Goal: Transaction & Acquisition: Purchase product/service

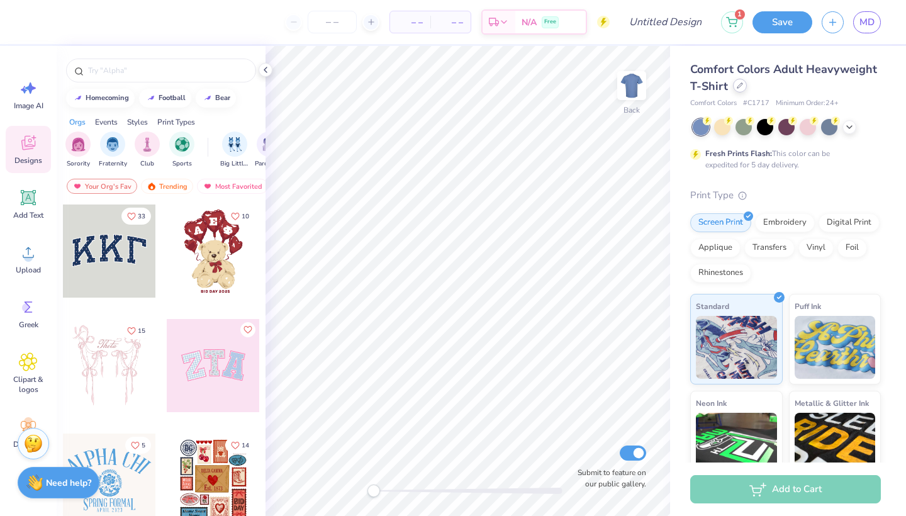
click at [741, 84] on icon at bounding box center [739, 85] width 5 height 5
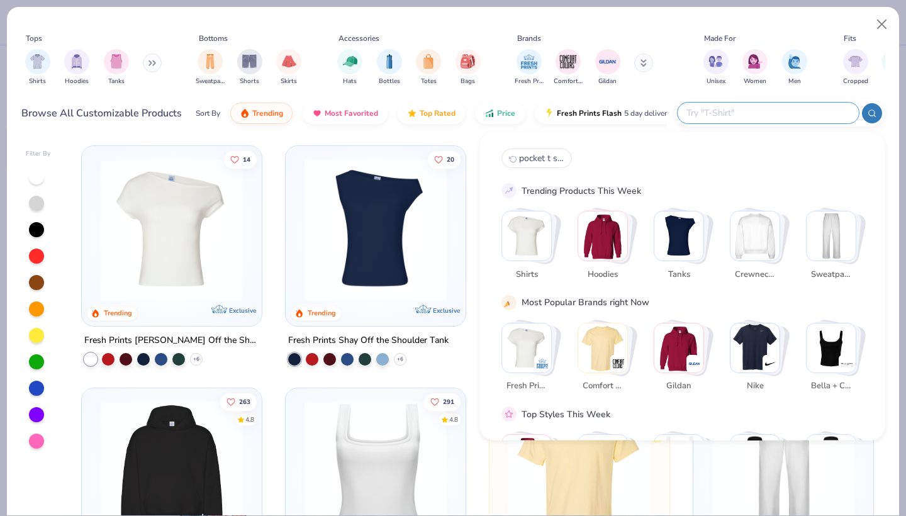
click at [806, 117] on input "text" at bounding box center [767, 113] width 165 height 14
type input "w"
type input "quarter zip"
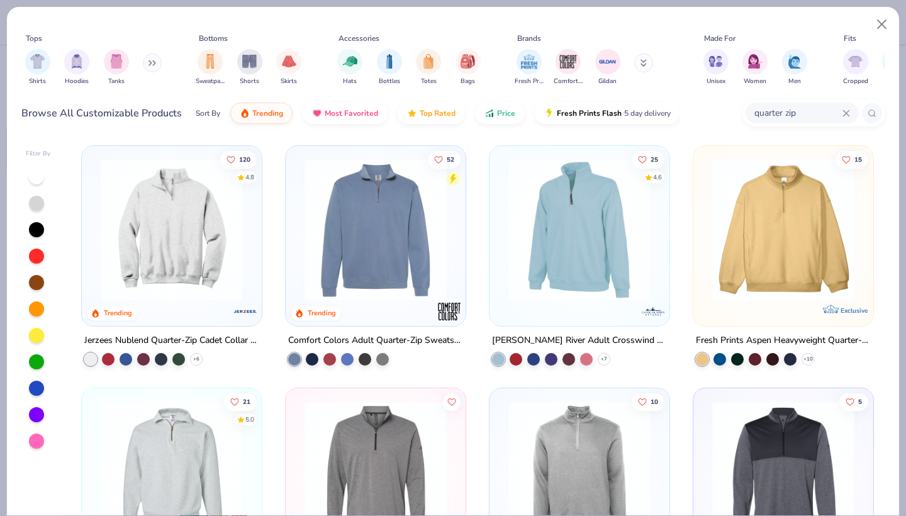
click at [228, 223] on img at bounding box center [171, 230] width 155 height 142
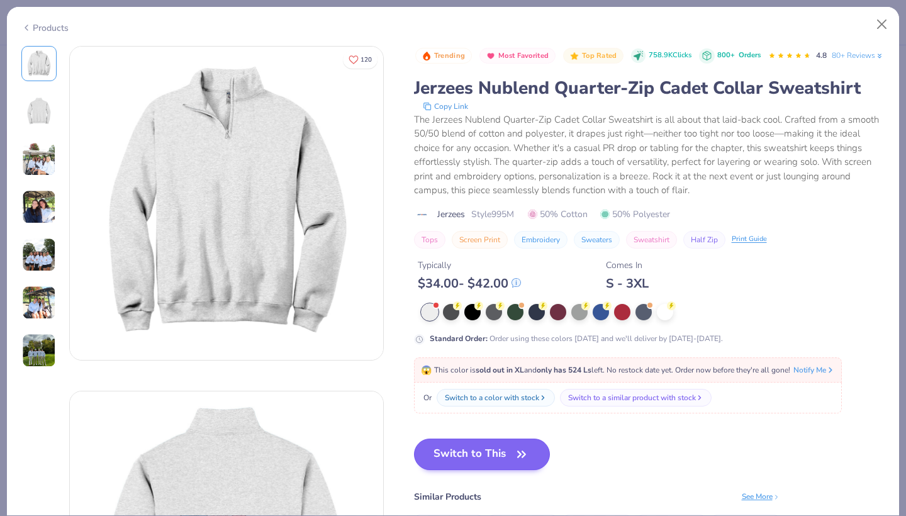
click at [510, 470] on button "Switch to This" at bounding box center [482, 454] width 137 height 31
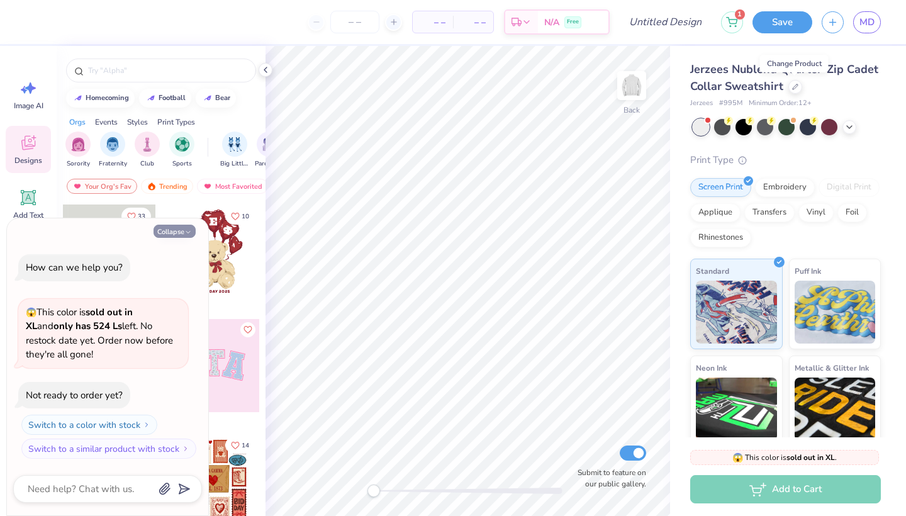
click at [182, 233] on button "Collapse" at bounding box center [175, 231] width 42 height 13
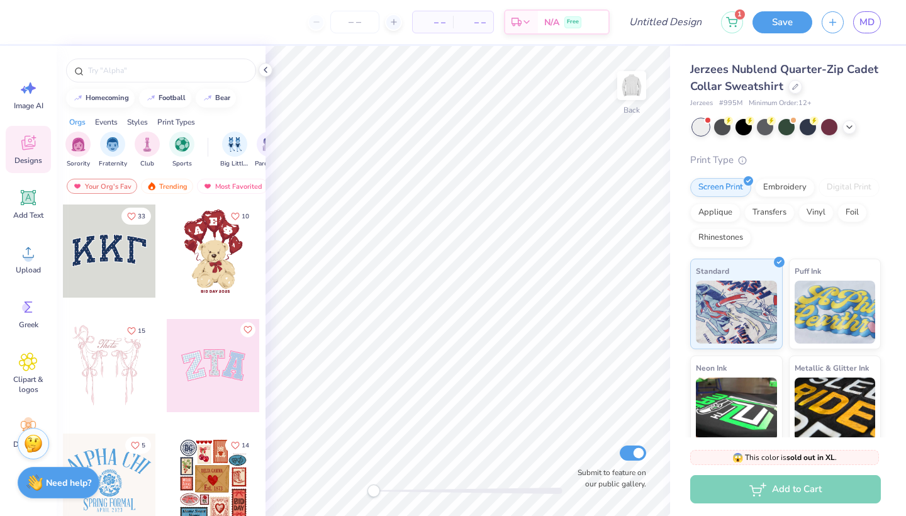
type textarea "x"
click at [31, 316] on div "Greek" at bounding box center [28, 313] width 45 height 47
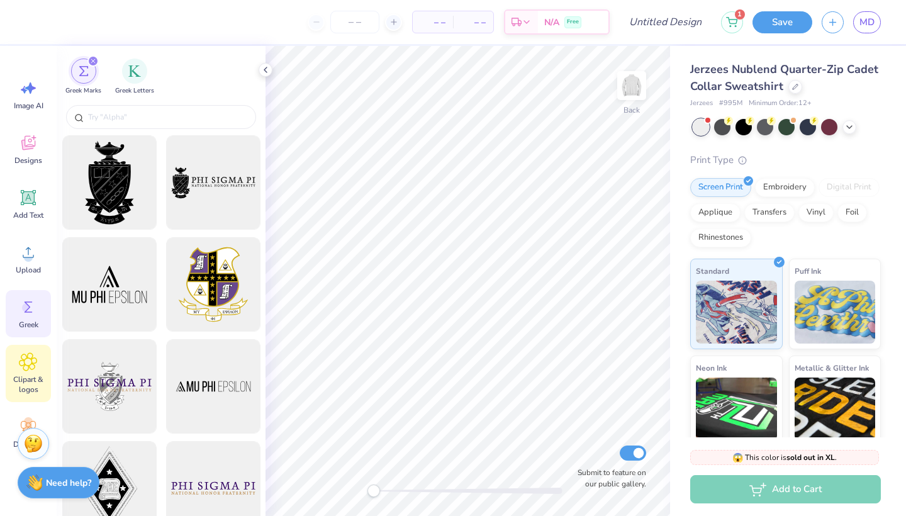
click at [33, 374] on span "Clipart & logos" at bounding box center [29, 384] width 42 height 20
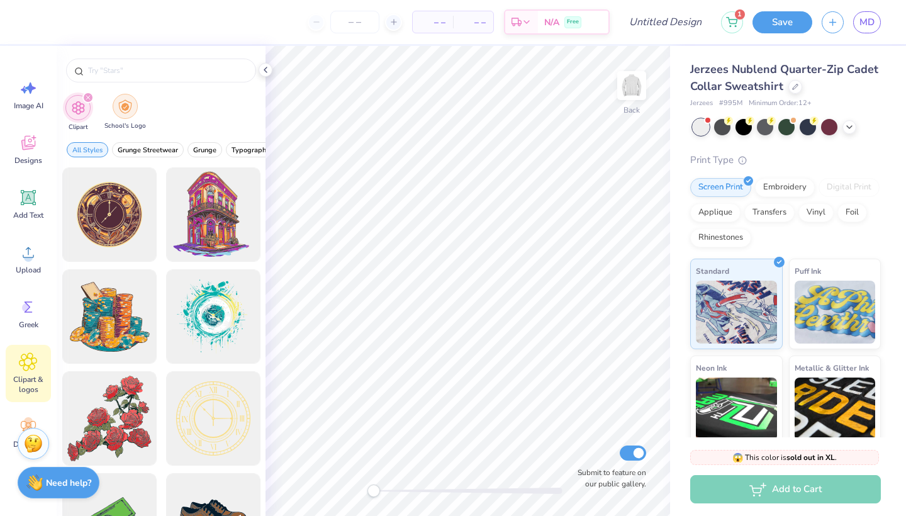
click at [128, 115] on div "filter for School's Logo" at bounding box center [125, 106] width 25 height 25
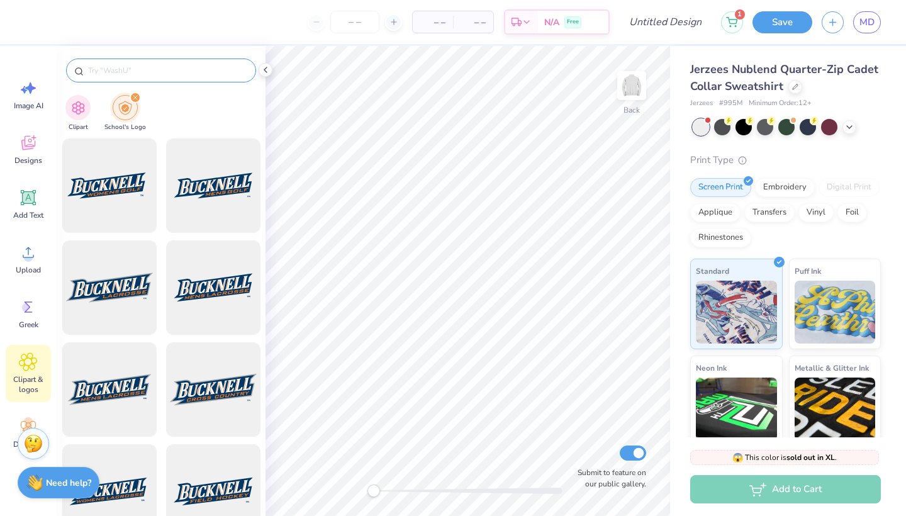
click at [145, 68] on input "text" at bounding box center [167, 70] width 161 height 13
type input "roll tide"
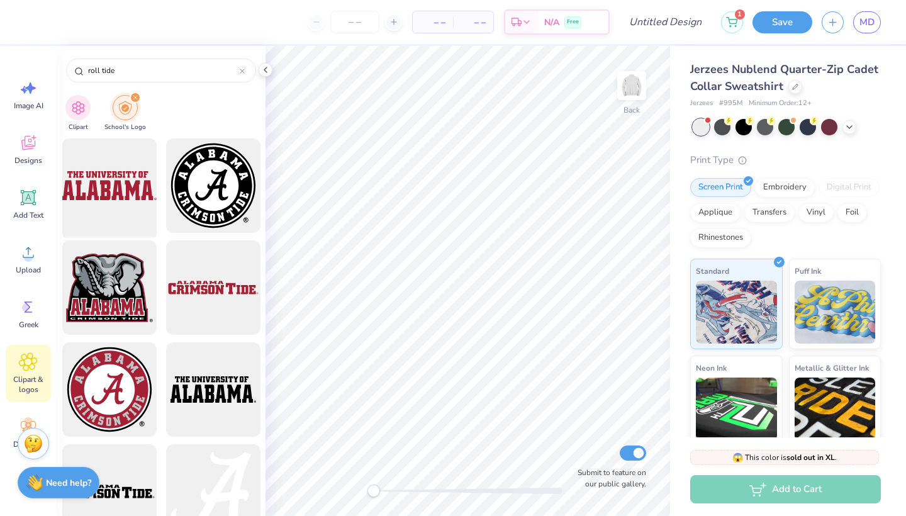
click at [135, 180] on div at bounding box center [109, 186] width 104 height 104
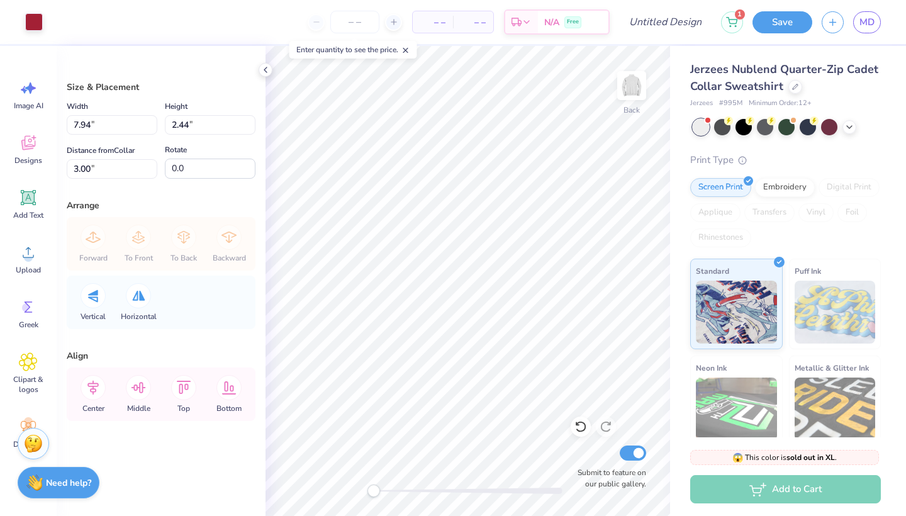
type input "5.36"
type input "1.65"
click at [27, 385] on span "Clipart & logos" at bounding box center [29, 384] width 42 height 20
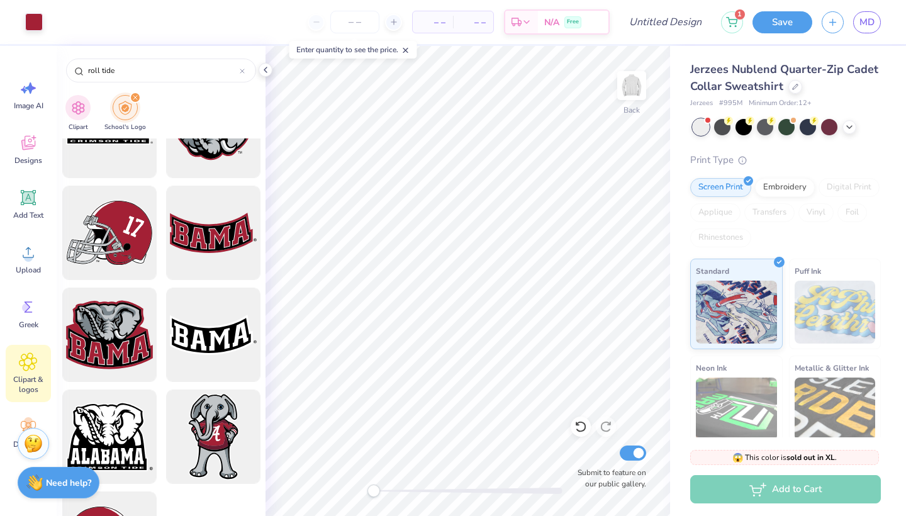
scroll to position [860, 0]
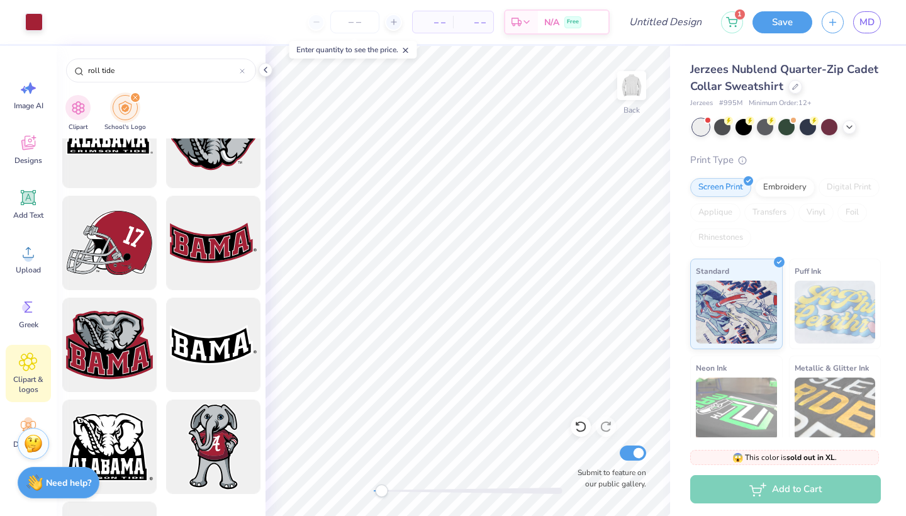
drag, startPoint x: 371, startPoint y: 488, endPoint x: 380, endPoint y: 488, distance: 9.4
click at [380, 488] on div "Accessibility label" at bounding box center [381, 490] width 13 height 13
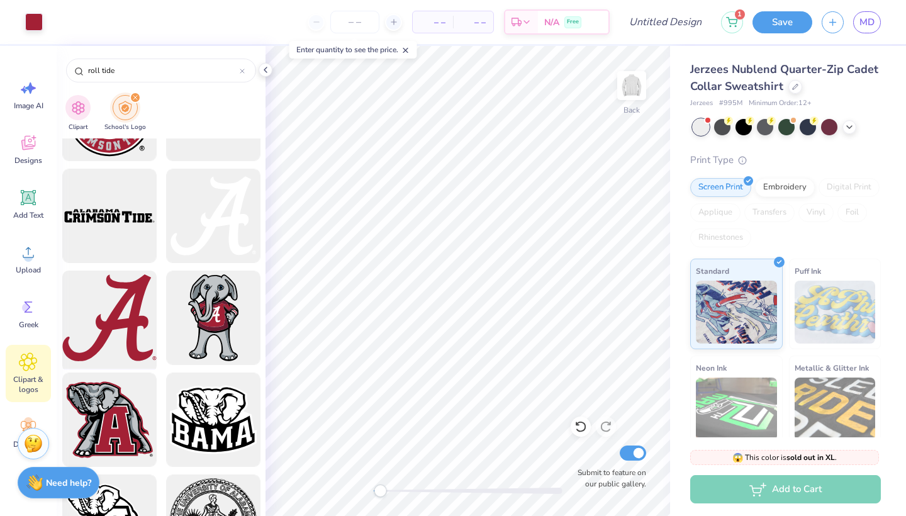
scroll to position [274, 0]
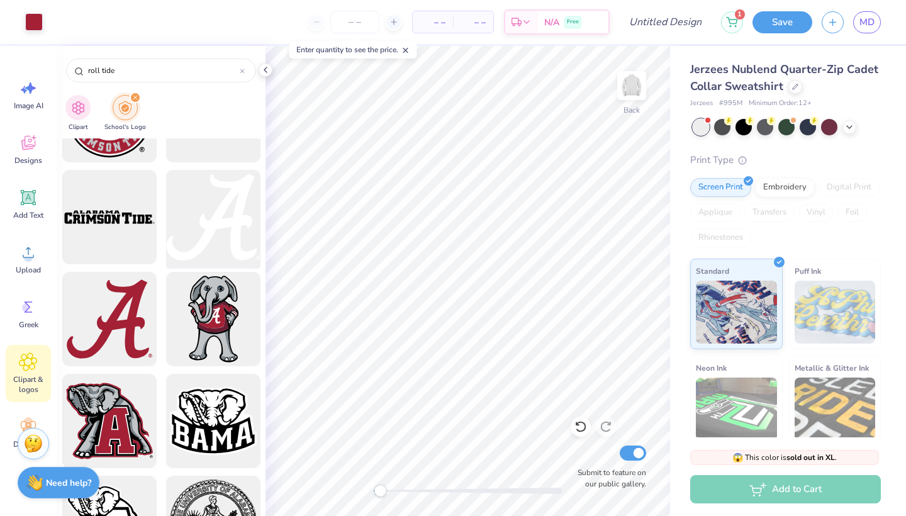
click at [205, 216] on div at bounding box center [213, 217] width 104 height 104
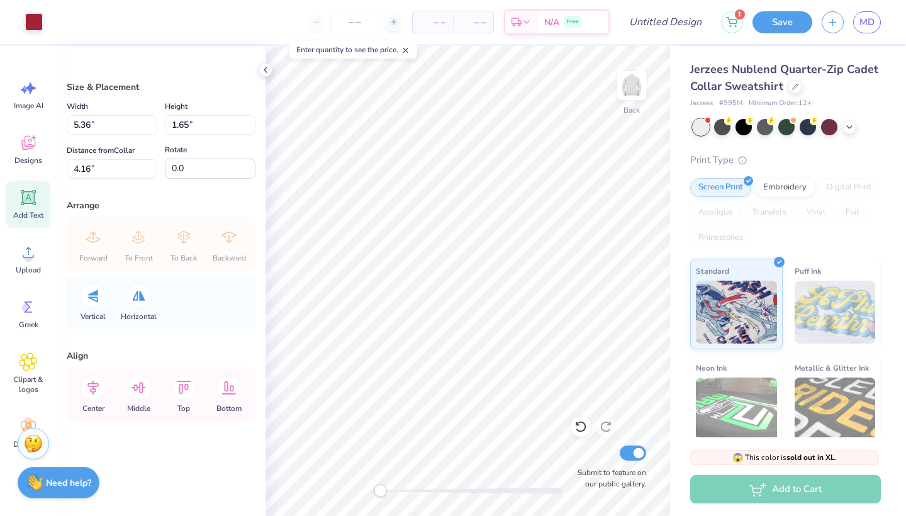
click at [33, 207] on div "Add Text" at bounding box center [28, 204] width 45 height 47
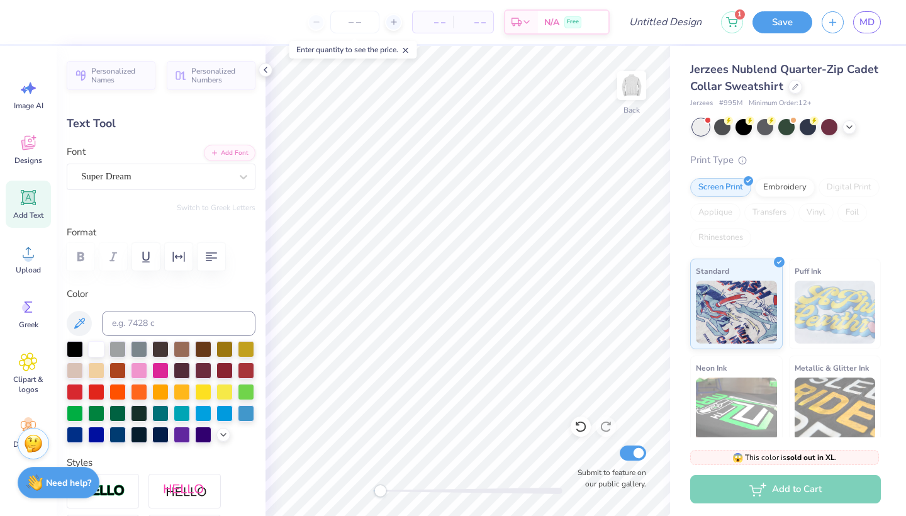
scroll to position [0, 6]
type textarea "[US_STATE] [MEDICAL_DATA] Adovcates"
drag, startPoint x: 376, startPoint y: 490, endPoint x: 369, endPoint y: 490, distance: 7.6
click at [369, 490] on div "Accessibility label" at bounding box center [374, 490] width 13 height 13
type input "7.94"
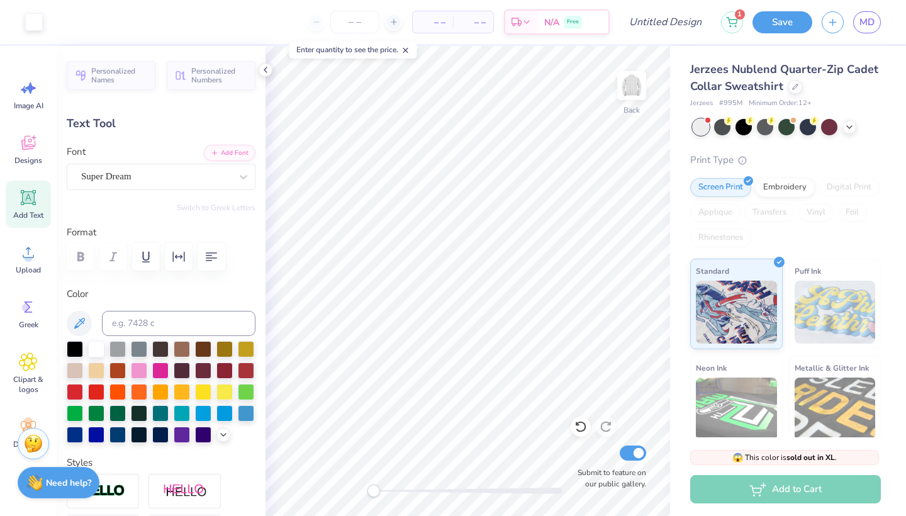
type input "0.45"
type input "11.77"
click at [227, 362] on div at bounding box center [224, 369] width 16 height 16
click at [244, 371] on div at bounding box center [246, 369] width 16 height 16
type input "5.20"
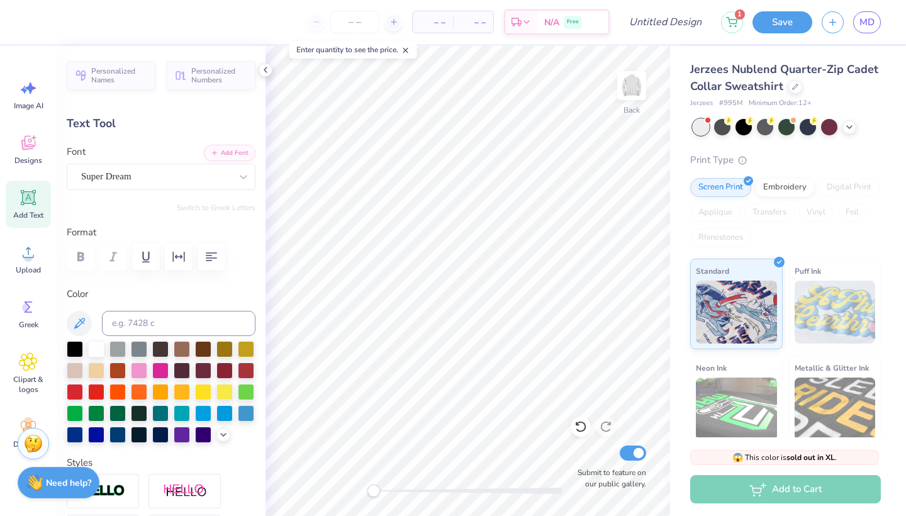
type input "0.30"
type input "6.13"
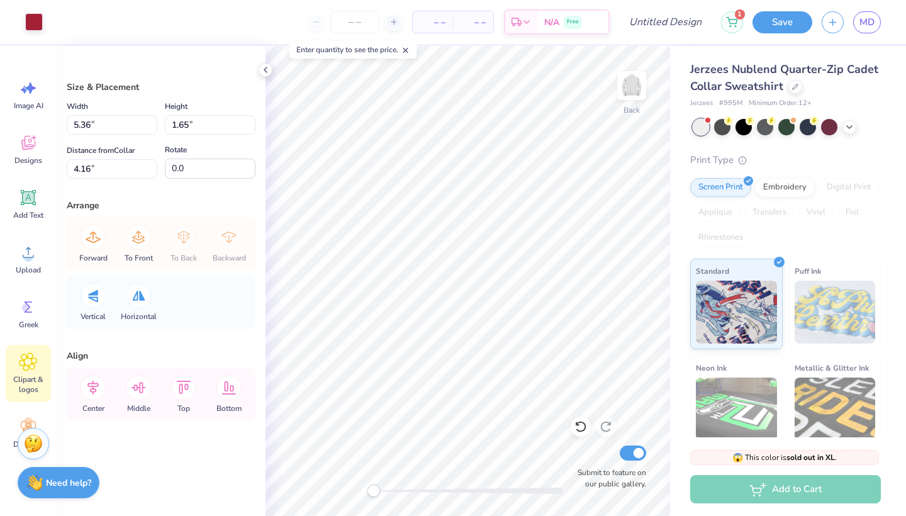
click at [26, 371] on div "Clipart & logos" at bounding box center [28, 373] width 45 height 57
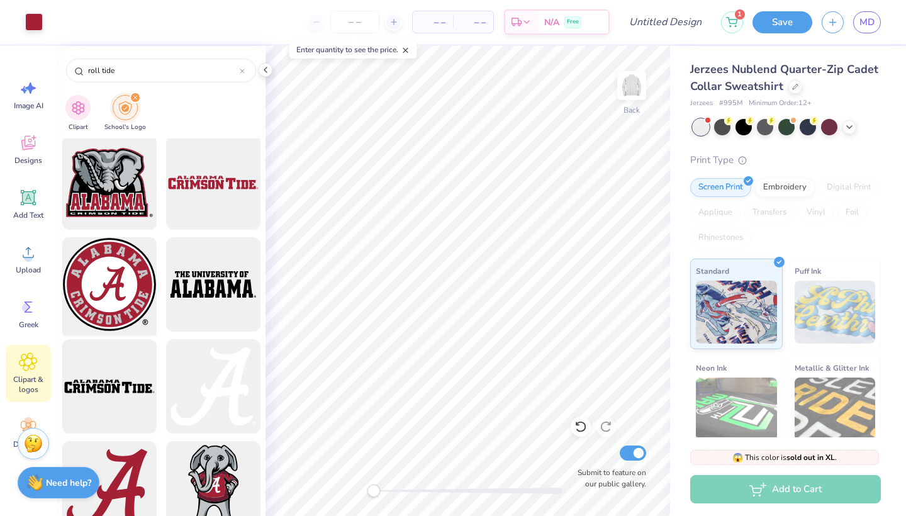
scroll to position [106, 0]
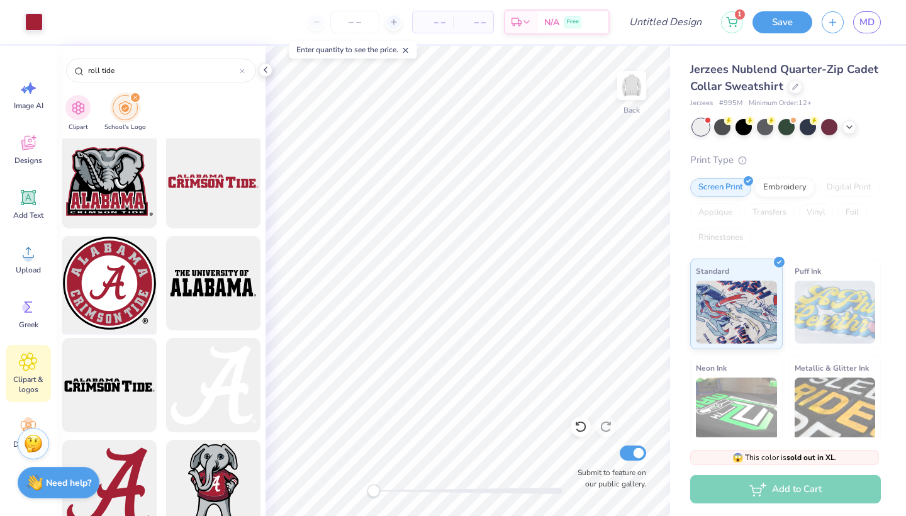
click at [121, 290] on div at bounding box center [109, 284] width 104 height 104
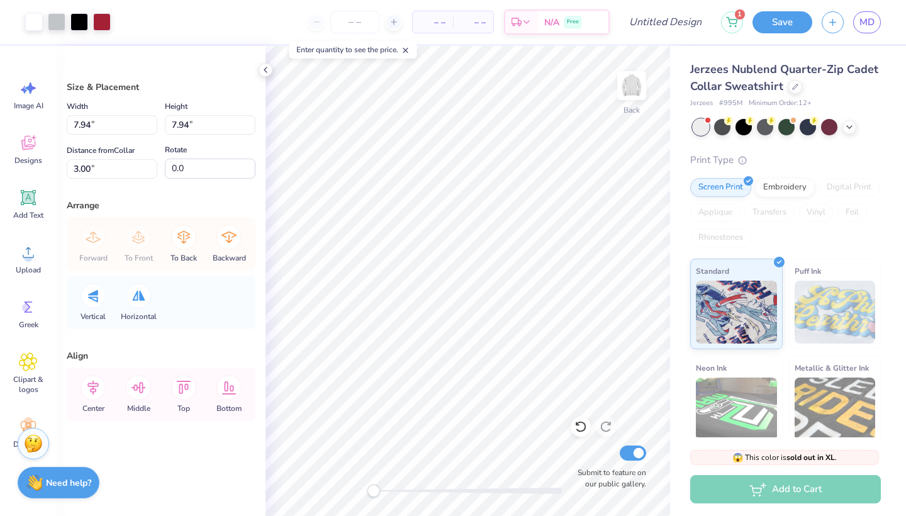
type input "5.36"
type input "1.65"
type input "4.16"
type input "7.94"
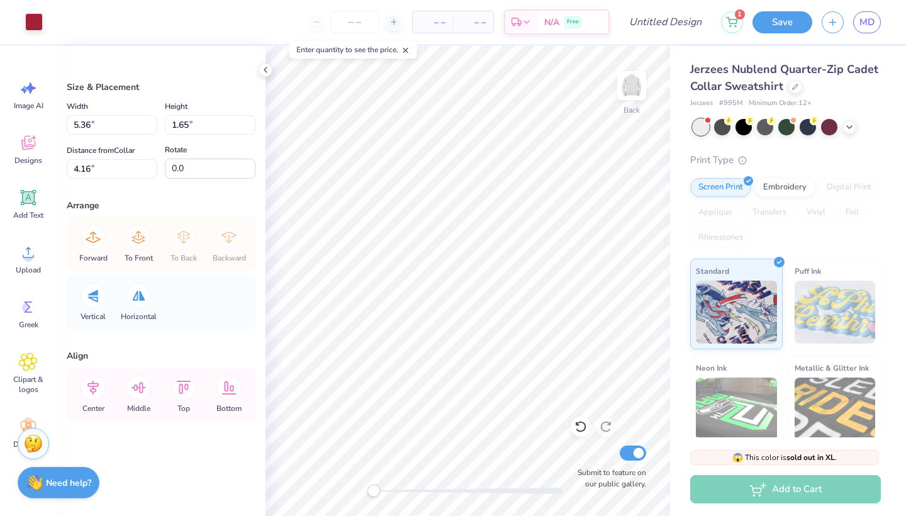
type input "3.00"
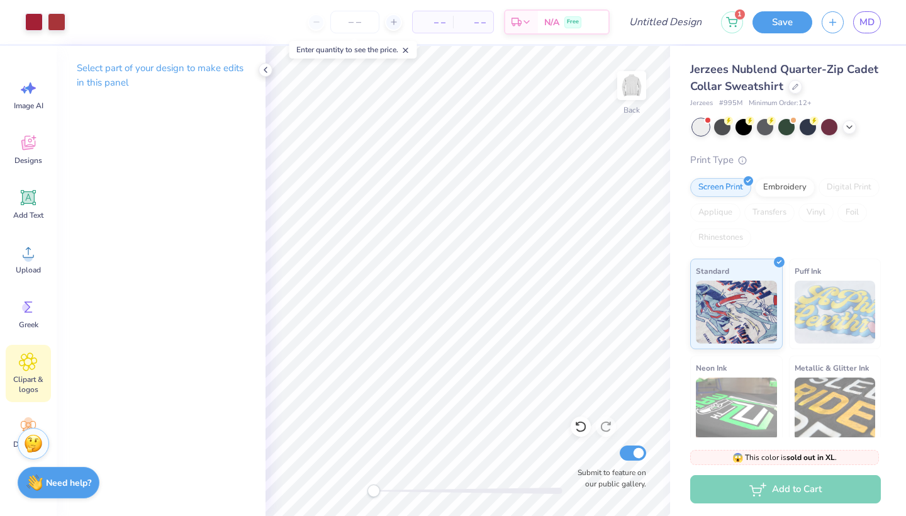
click at [23, 380] on span "Clipart & logos" at bounding box center [29, 384] width 42 height 20
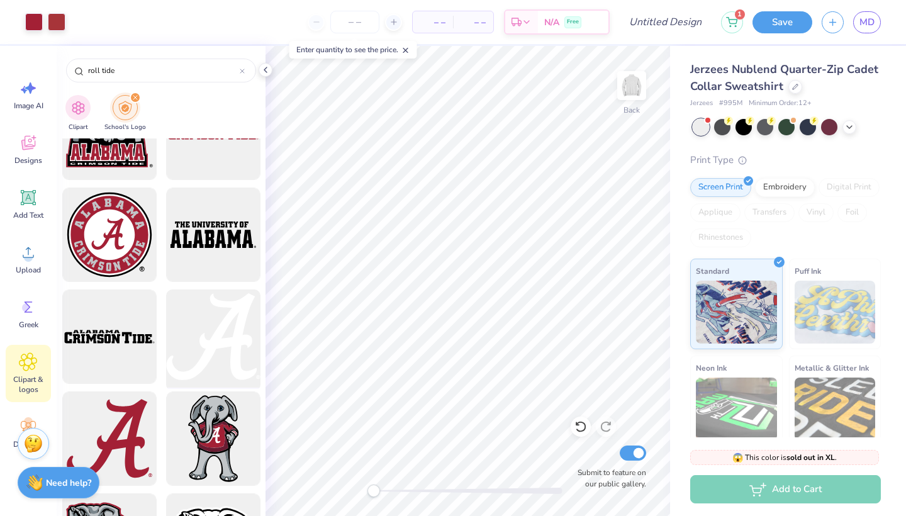
scroll to position [155, 0]
click at [125, 445] on div at bounding box center [109, 438] width 104 height 104
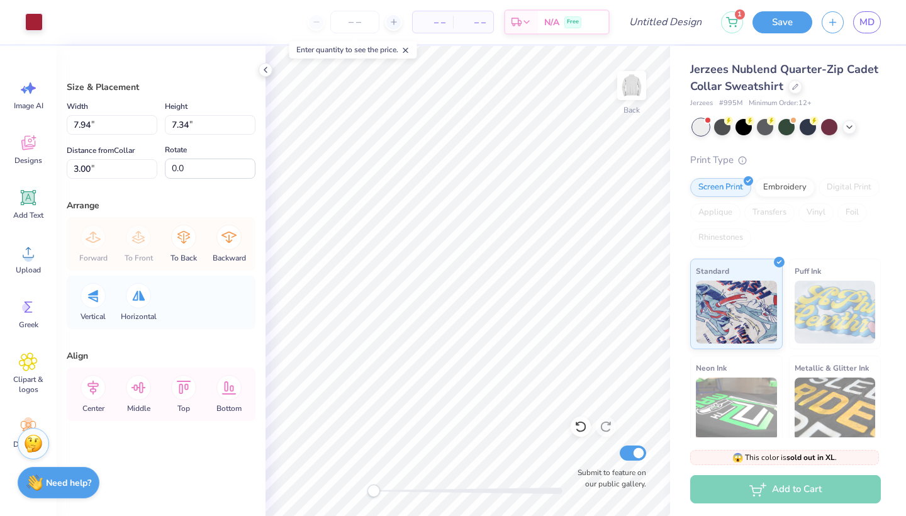
type input "2.70"
type input "2.50"
type input "5.36"
type input "1.65"
type input "4.16"
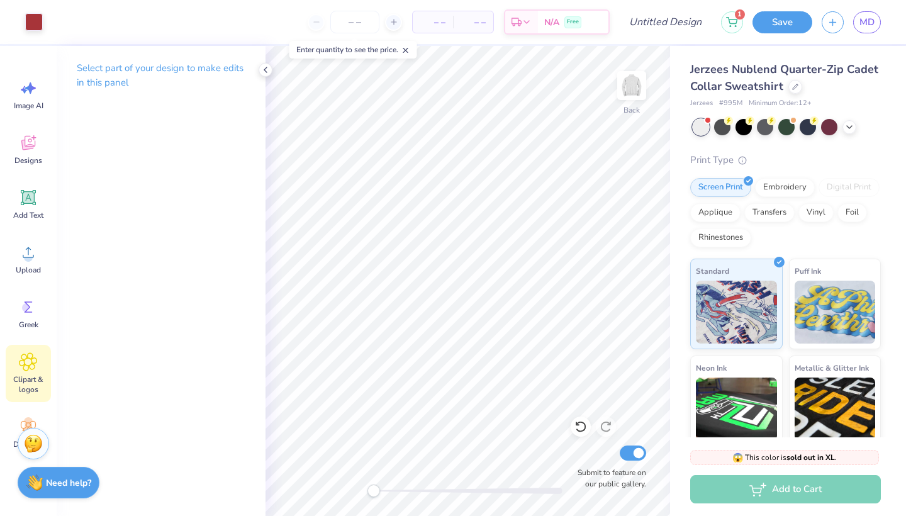
click at [34, 374] on div "Clipart & logos" at bounding box center [28, 373] width 45 height 57
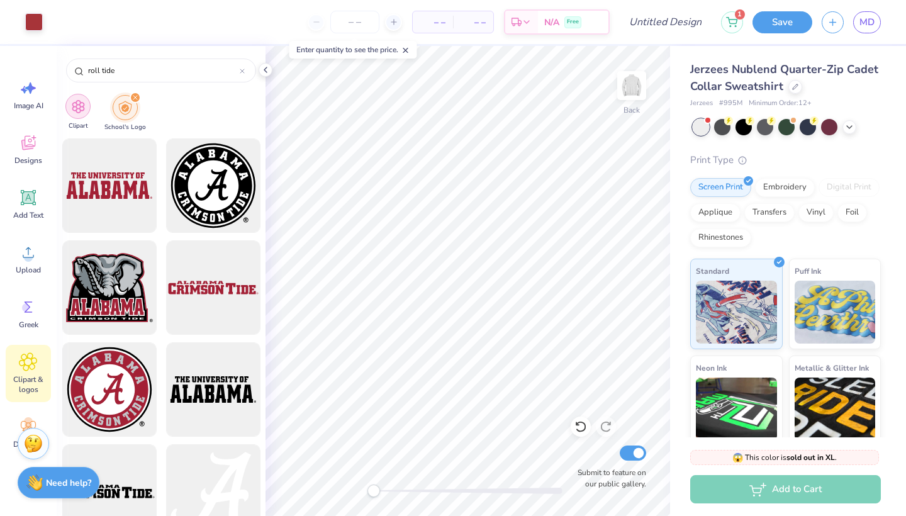
click at [84, 111] on img "filter for Clipart" at bounding box center [78, 106] width 14 height 14
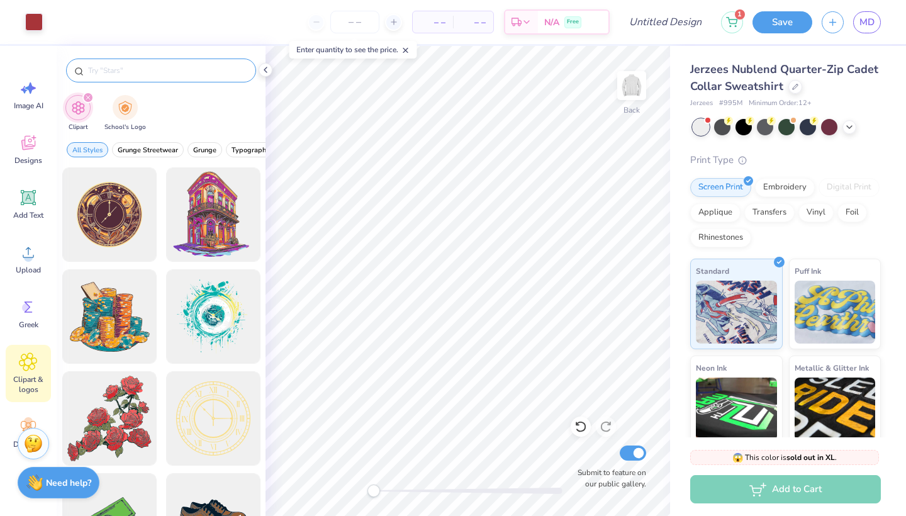
click at [143, 72] on input "text" at bounding box center [167, 70] width 161 height 13
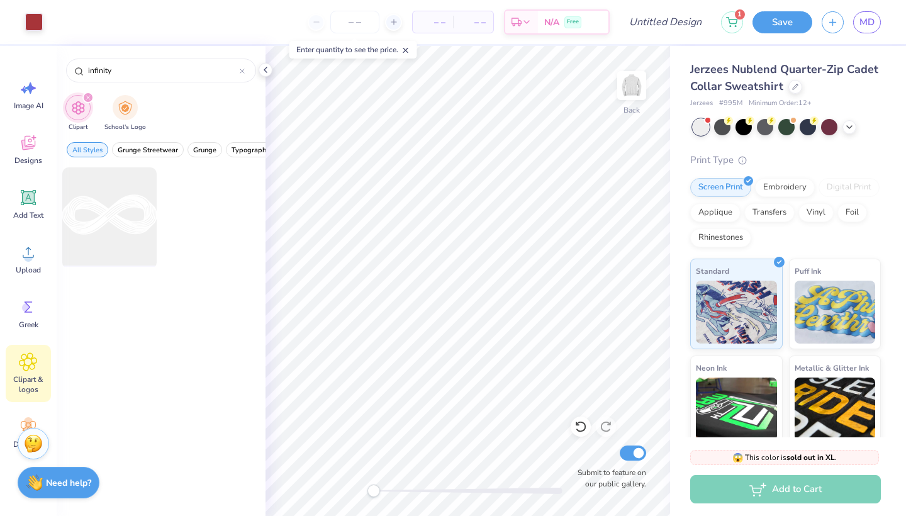
type input "infinity"
click at [132, 224] on div at bounding box center [109, 215] width 104 height 104
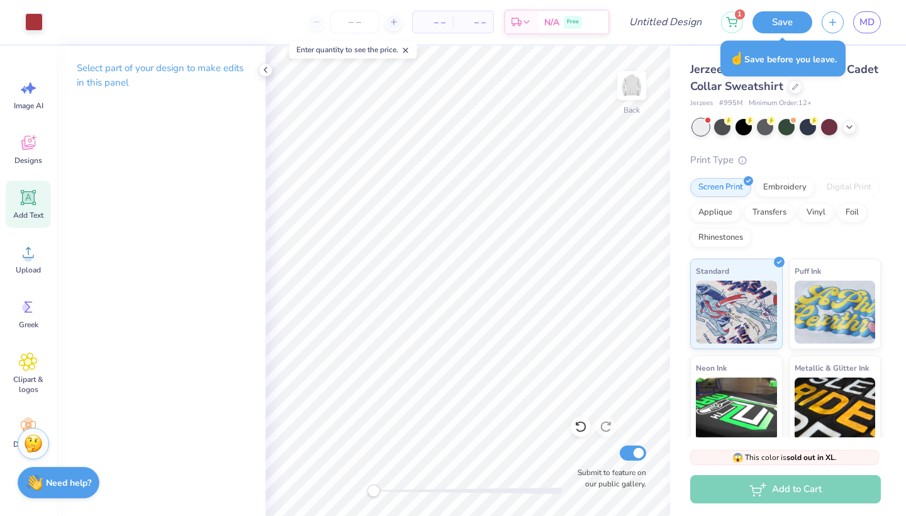
click at [34, 198] on icon at bounding box center [28, 197] width 15 height 15
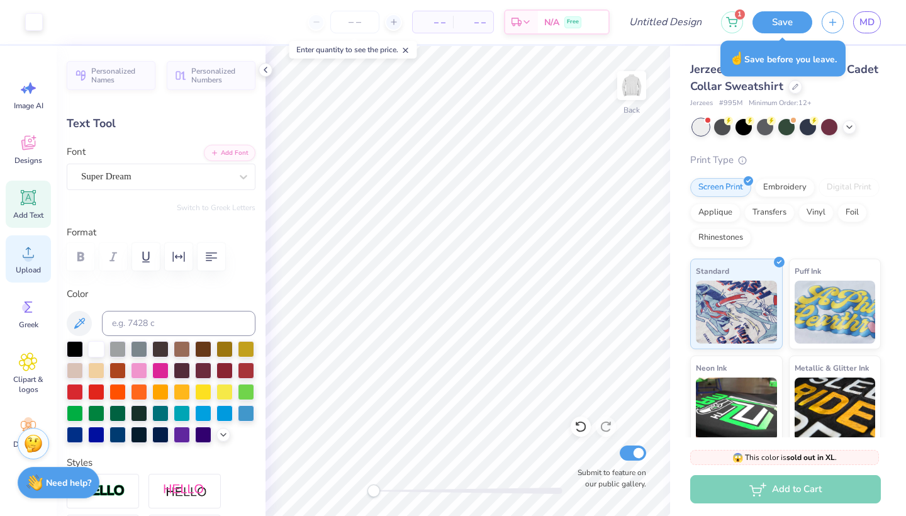
click at [22, 253] on icon at bounding box center [28, 252] width 19 height 19
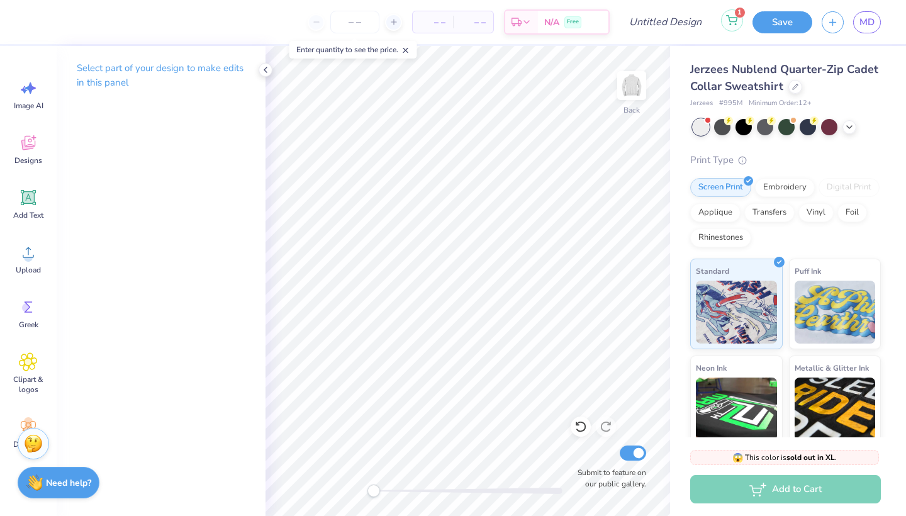
type textarea "TET"
click at [266, 72] on icon at bounding box center [265, 70] width 10 height 10
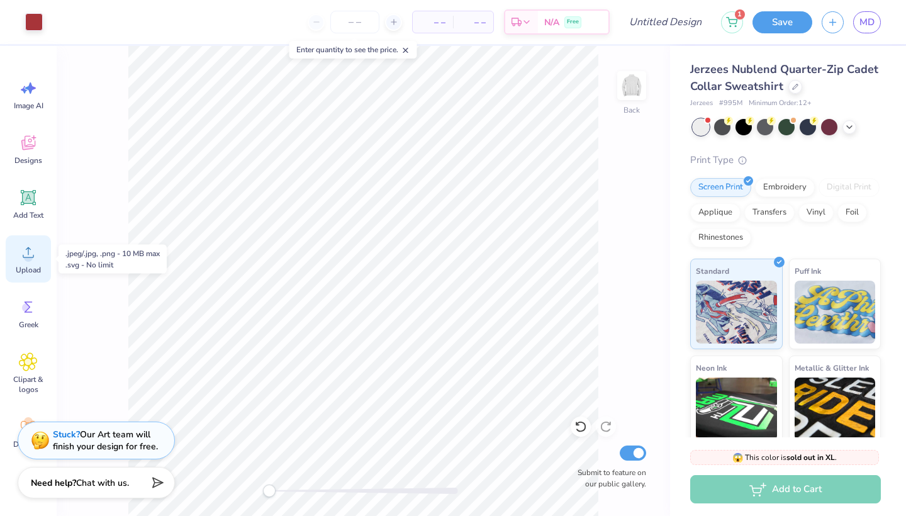
click at [26, 264] on div "Upload" at bounding box center [28, 258] width 45 height 47
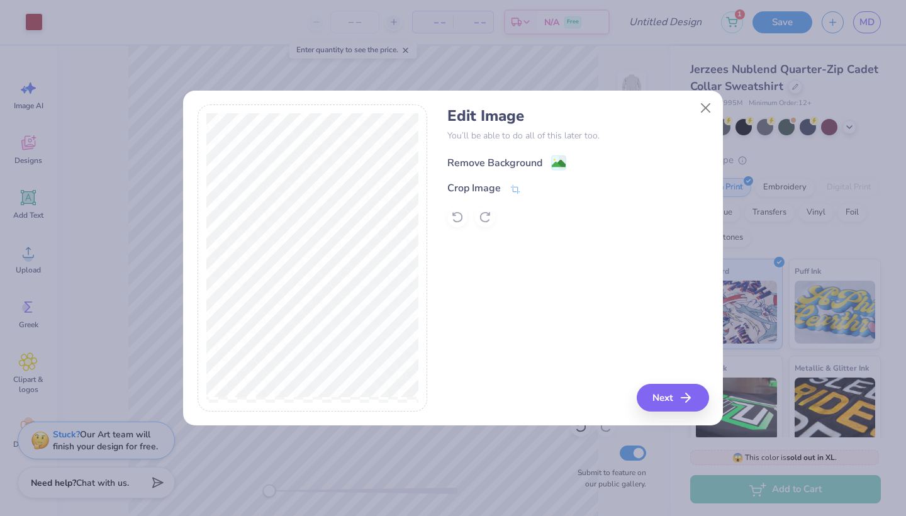
click at [500, 160] on div "Remove Background" at bounding box center [494, 162] width 95 height 15
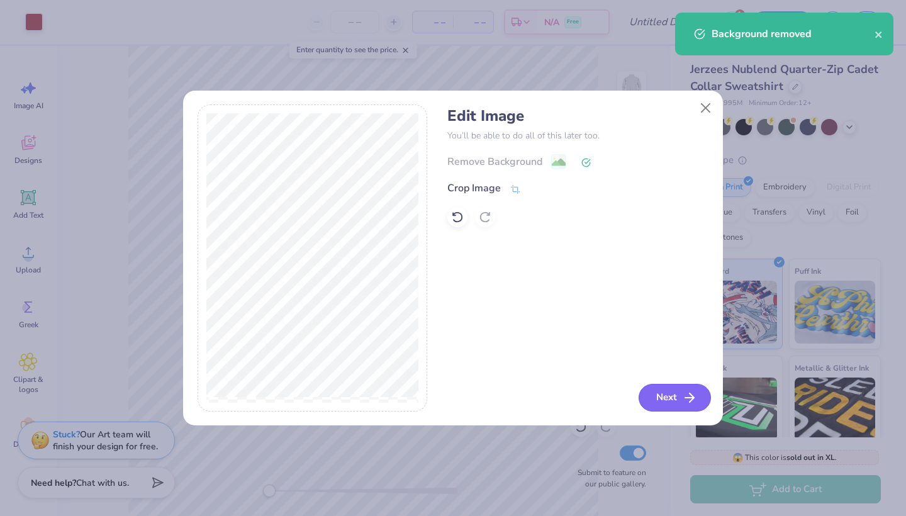
click at [693, 405] on button "Next" at bounding box center [675, 398] width 72 height 28
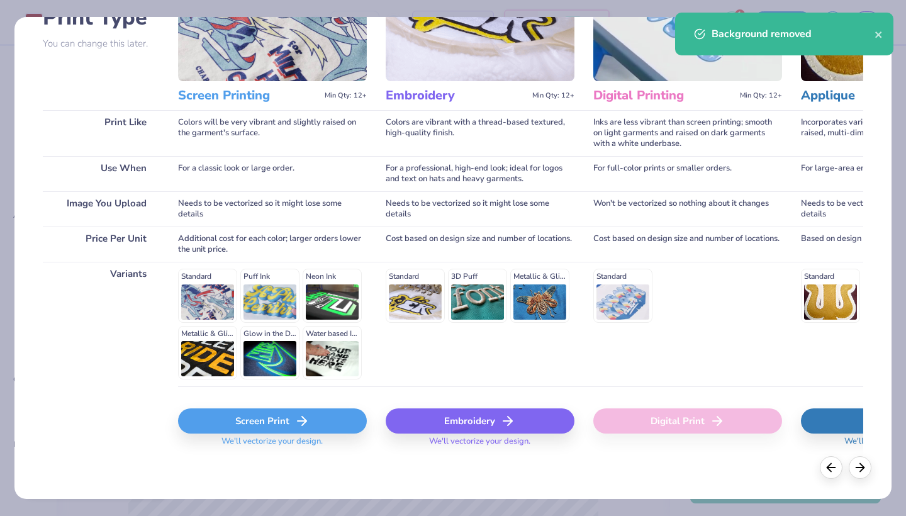
scroll to position [111, 0]
click at [498, 419] on div "Embroidery" at bounding box center [480, 420] width 189 height 25
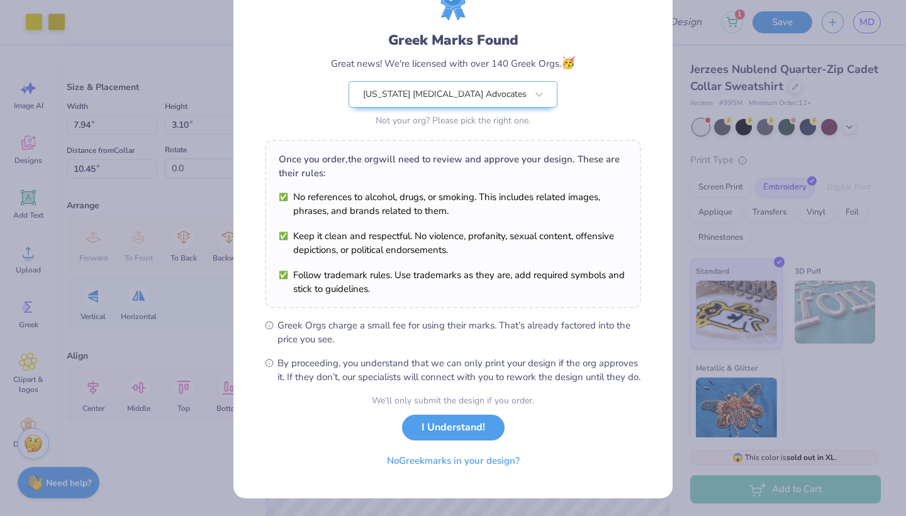
scroll to position [73, 0]
click at [495, 464] on button "No Greek marks in your design?" at bounding box center [453, 458] width 154 height 26
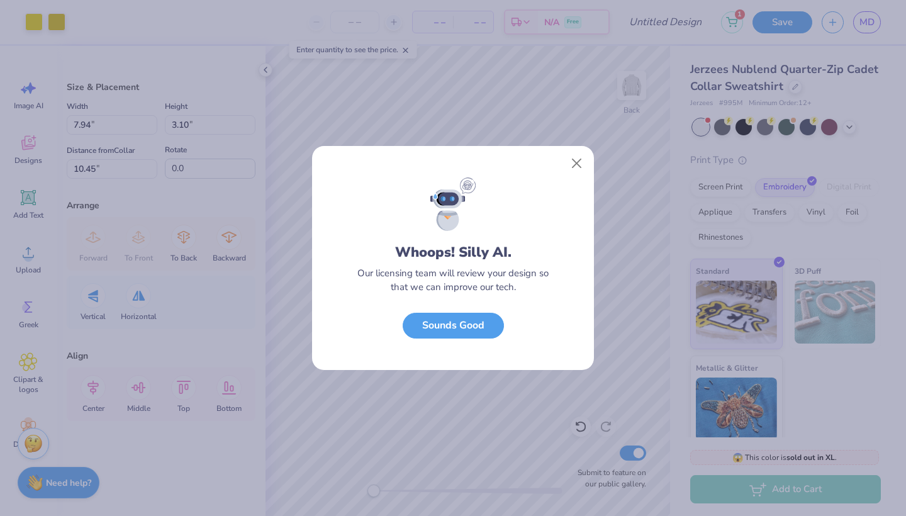
scroll to position [0, 0]
click at [439, 334] on button "Sounds Good" at bounding box center [453, 323] width 101 height 26
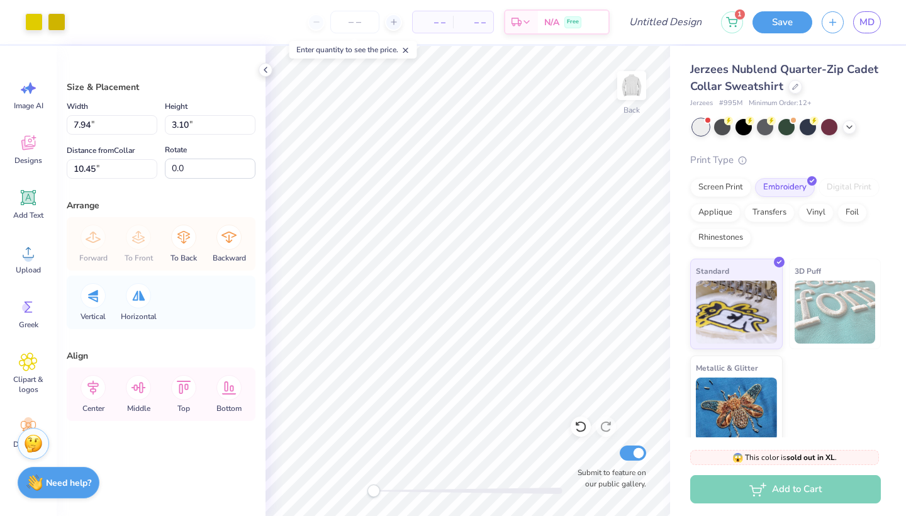
type input "4.51"
type input "1.76"
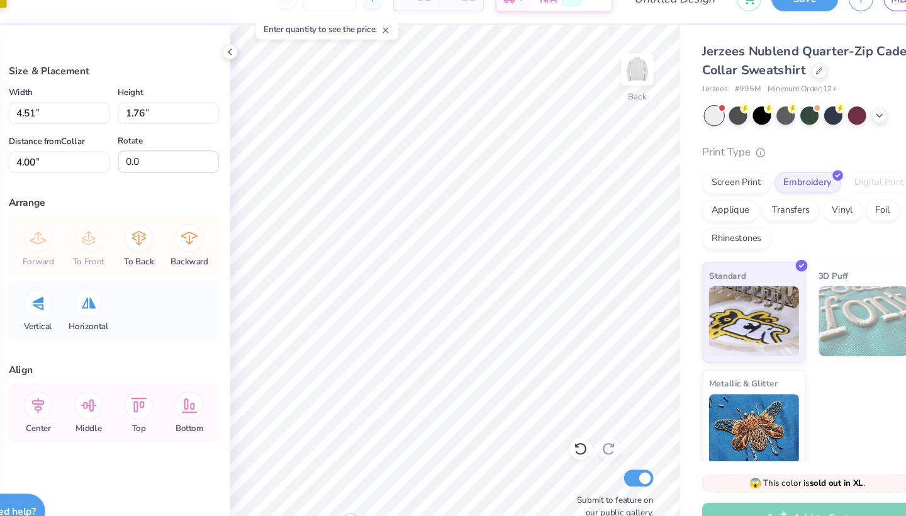
type input "3.81"
type input "1.49"
